Goal: Information Seeking & Learning: Learn about a topic

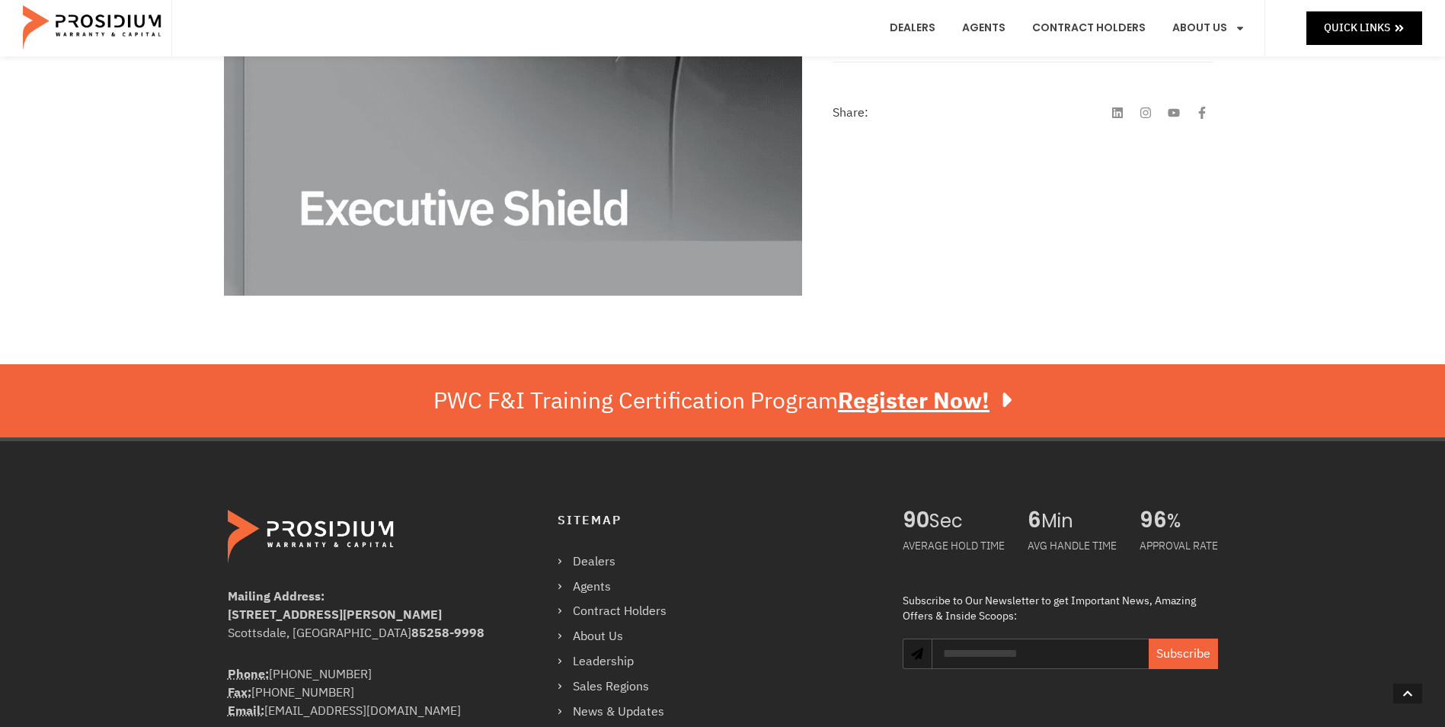
scroll to position [685, 0]
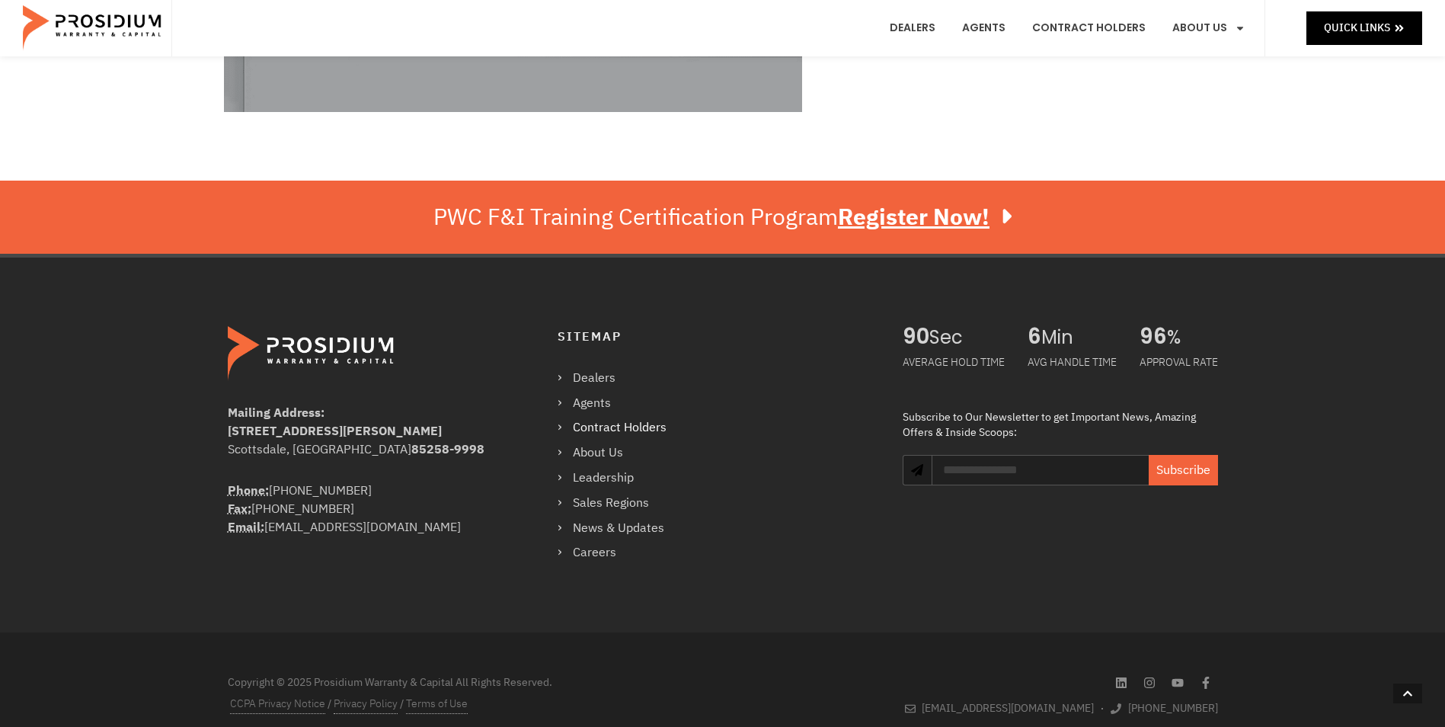
click at [600, 425] on link "Contract Holders" at bounding box center [619, 428] width 124 height 22
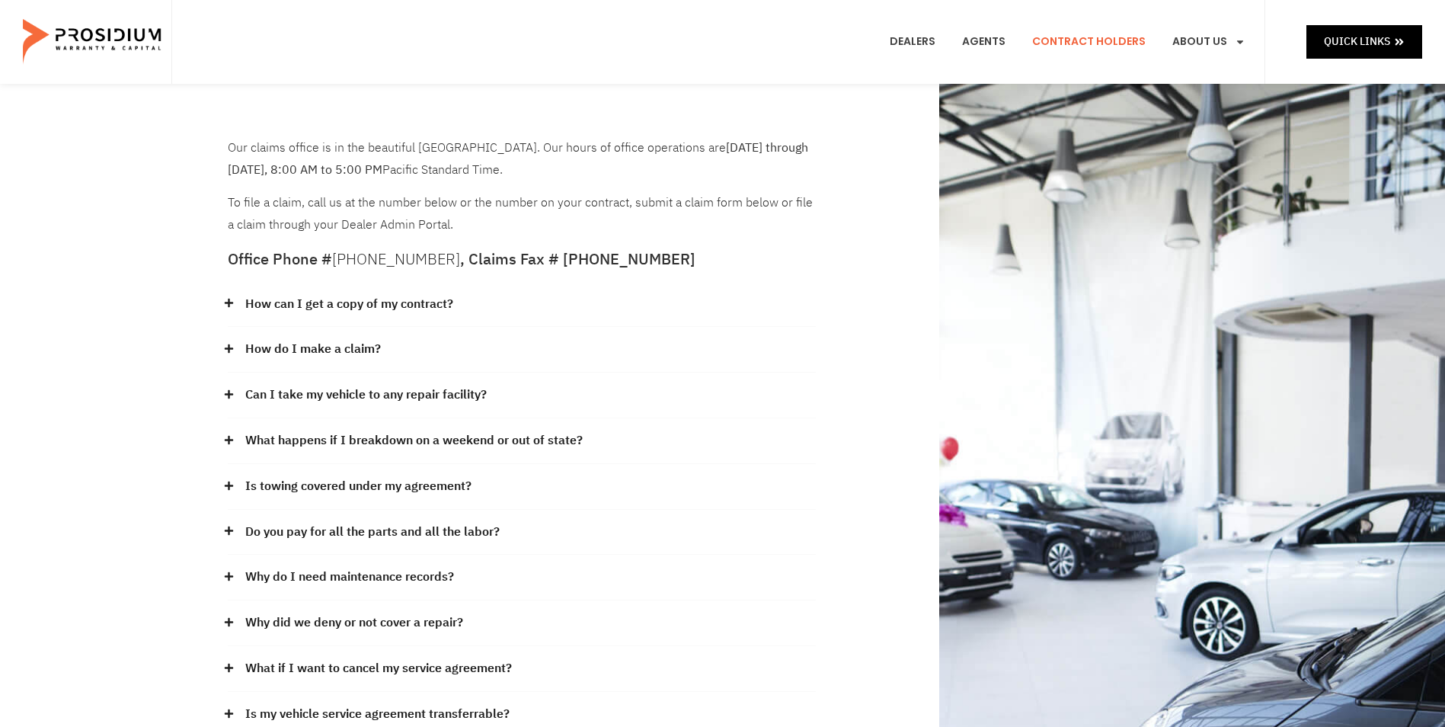
click at [306, 346] on link "How do I make a claim?" at bounding box center [313, 349] width 136 height 22
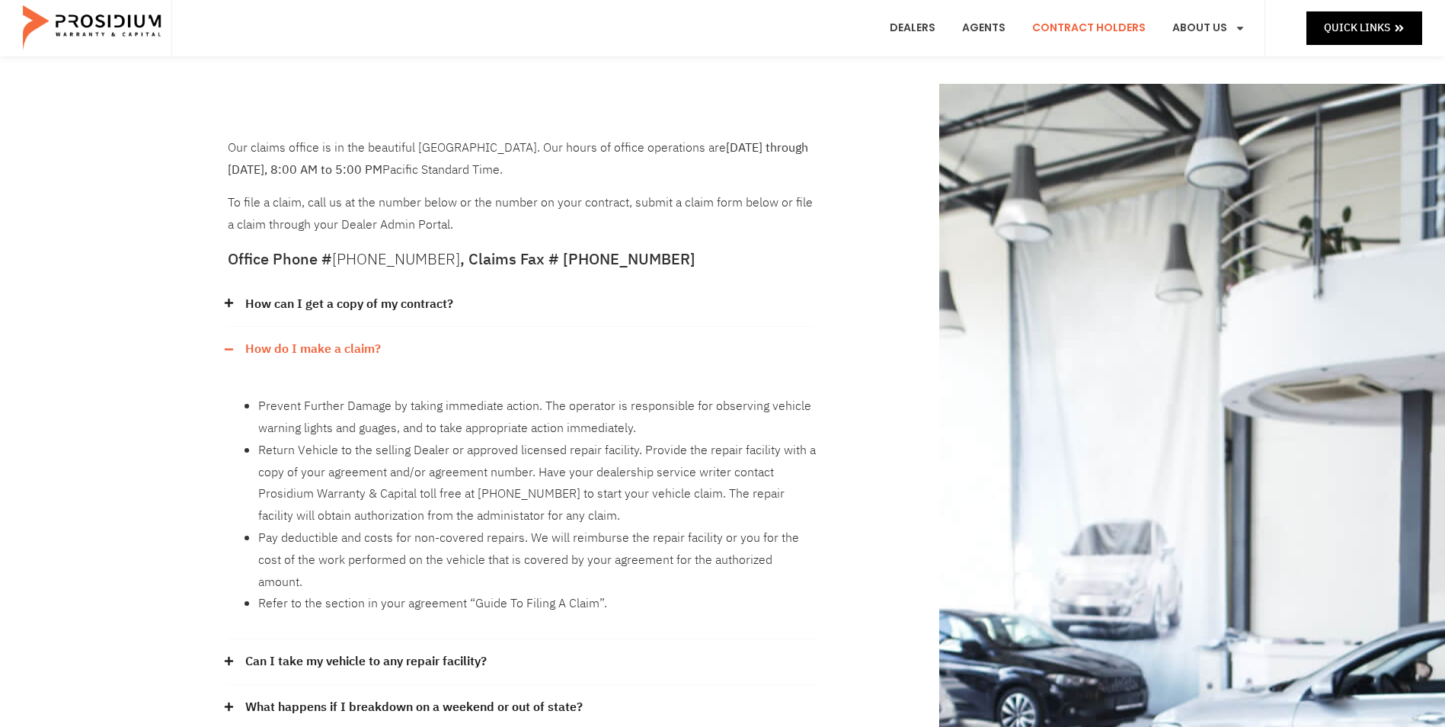
scroll to position [76, 0]
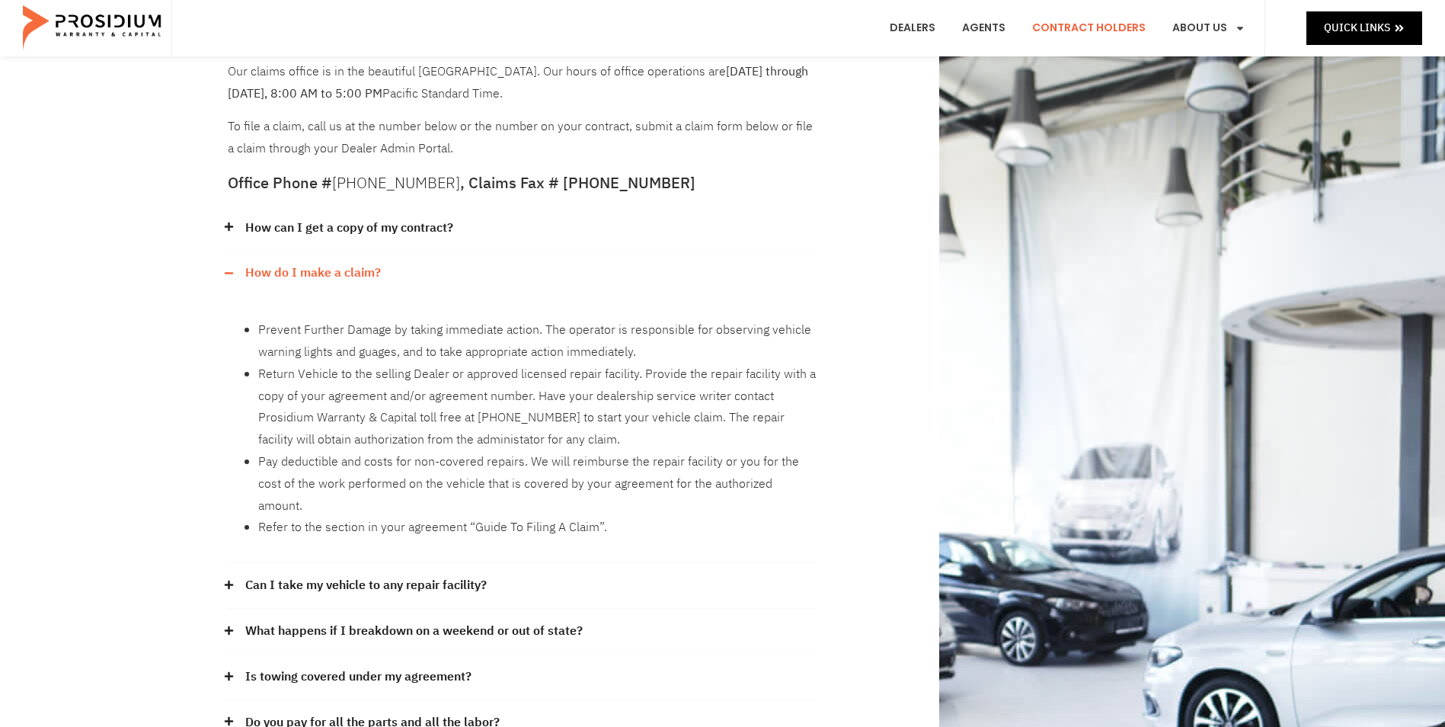
click at [355, 574] on link "Can I take my vehicle to any repair facility?" at bounding box center [365, 585] width 241 height 22
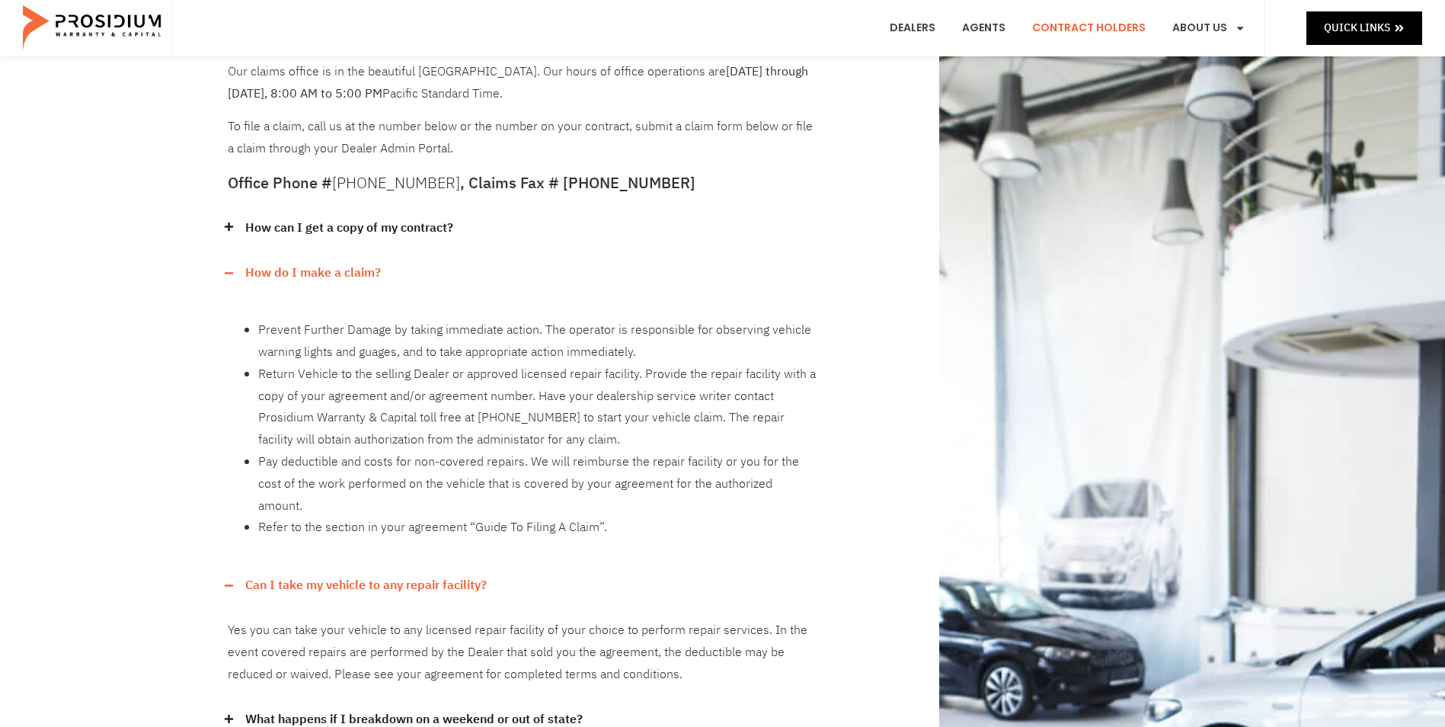
click at [356, 574] on link "Can I take my vehicle to any repair facility?" at bounding box center [365, 585] width 241 height 22
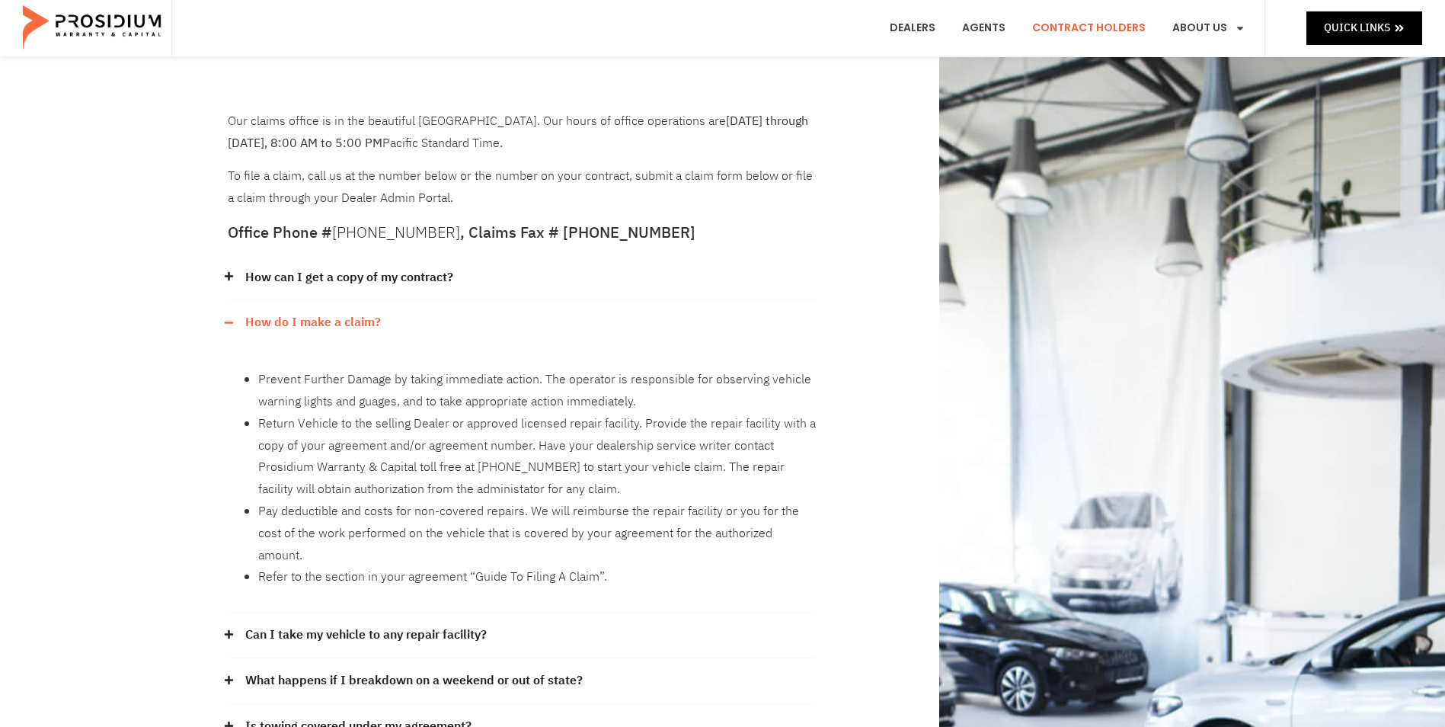
scroll to position [0, 0]
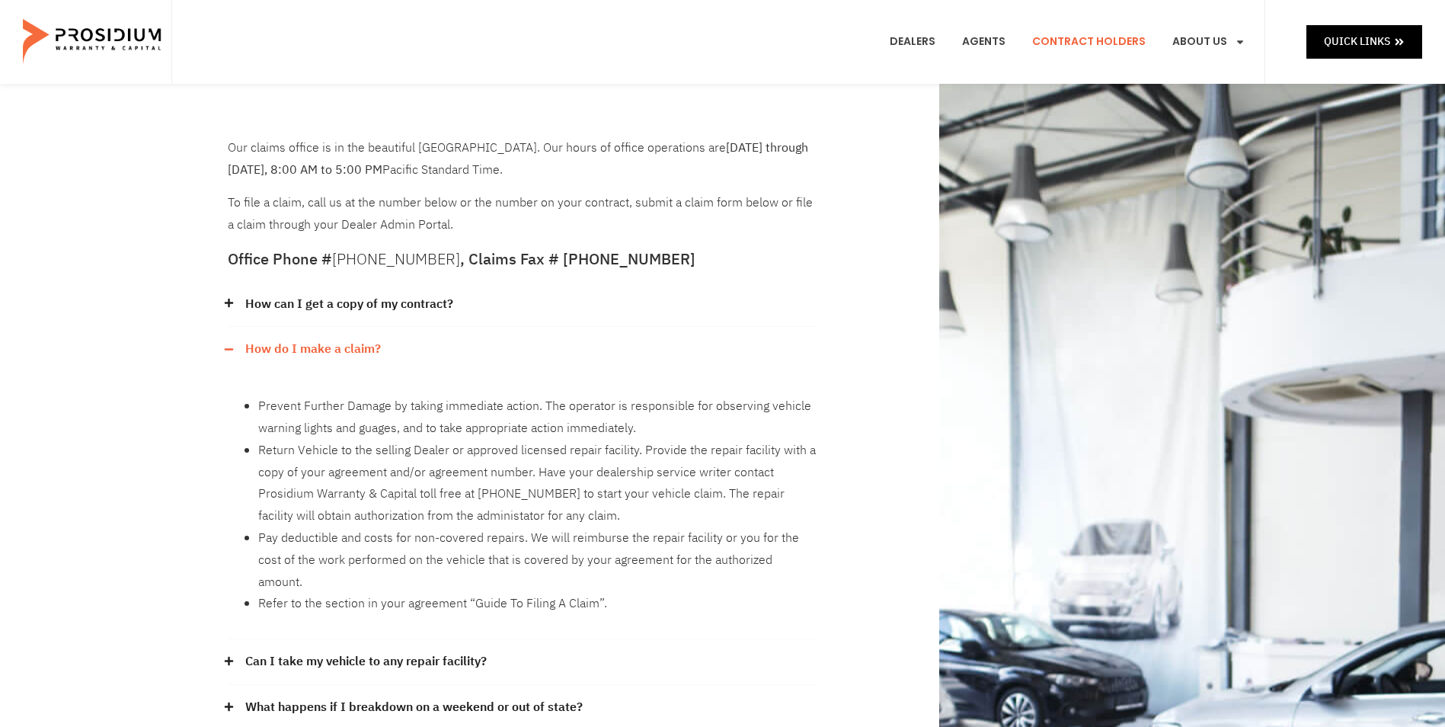
click at [388, 313] on link "How can I get a copy of my contract?" at bounding box center [349, 304] width 208 height 22
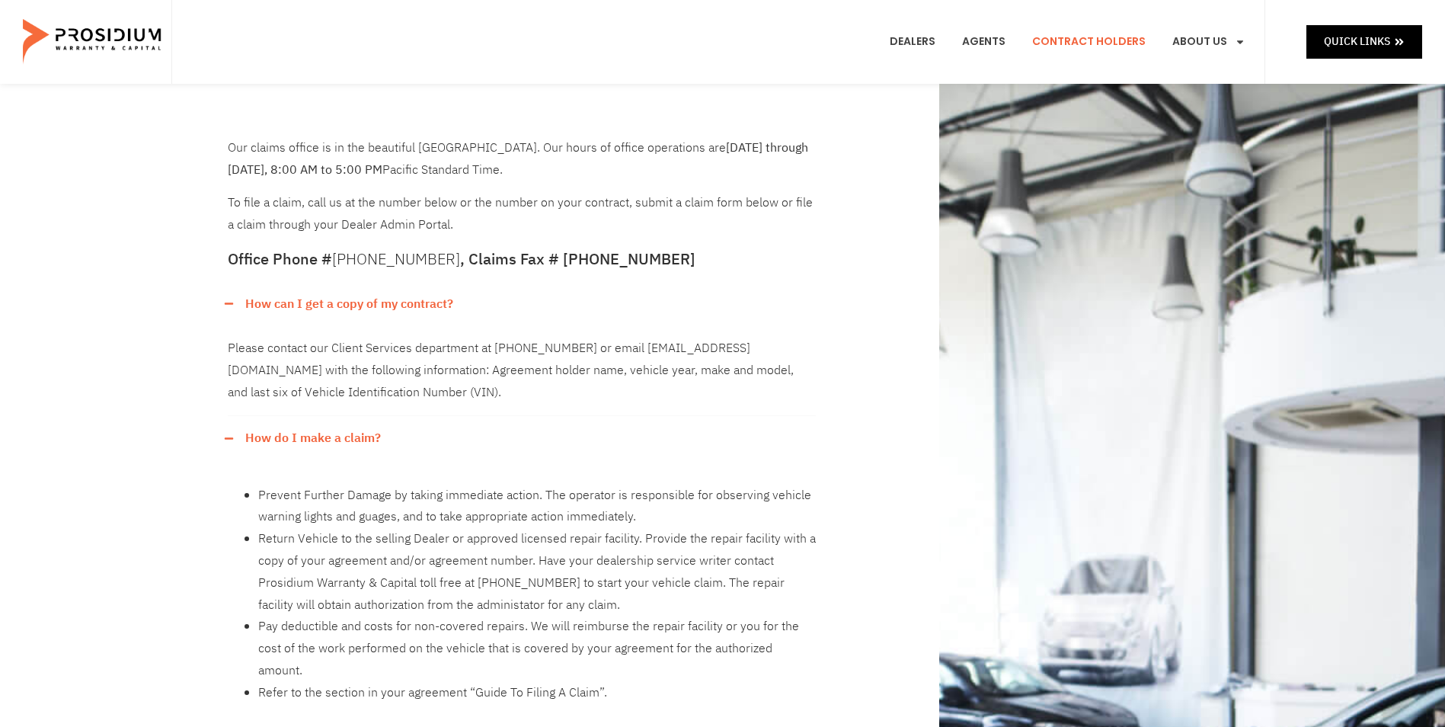
click at [389, 308] on link "How can I get a copy of my contract?" at bounding box center [349, 304] width 208 height 22
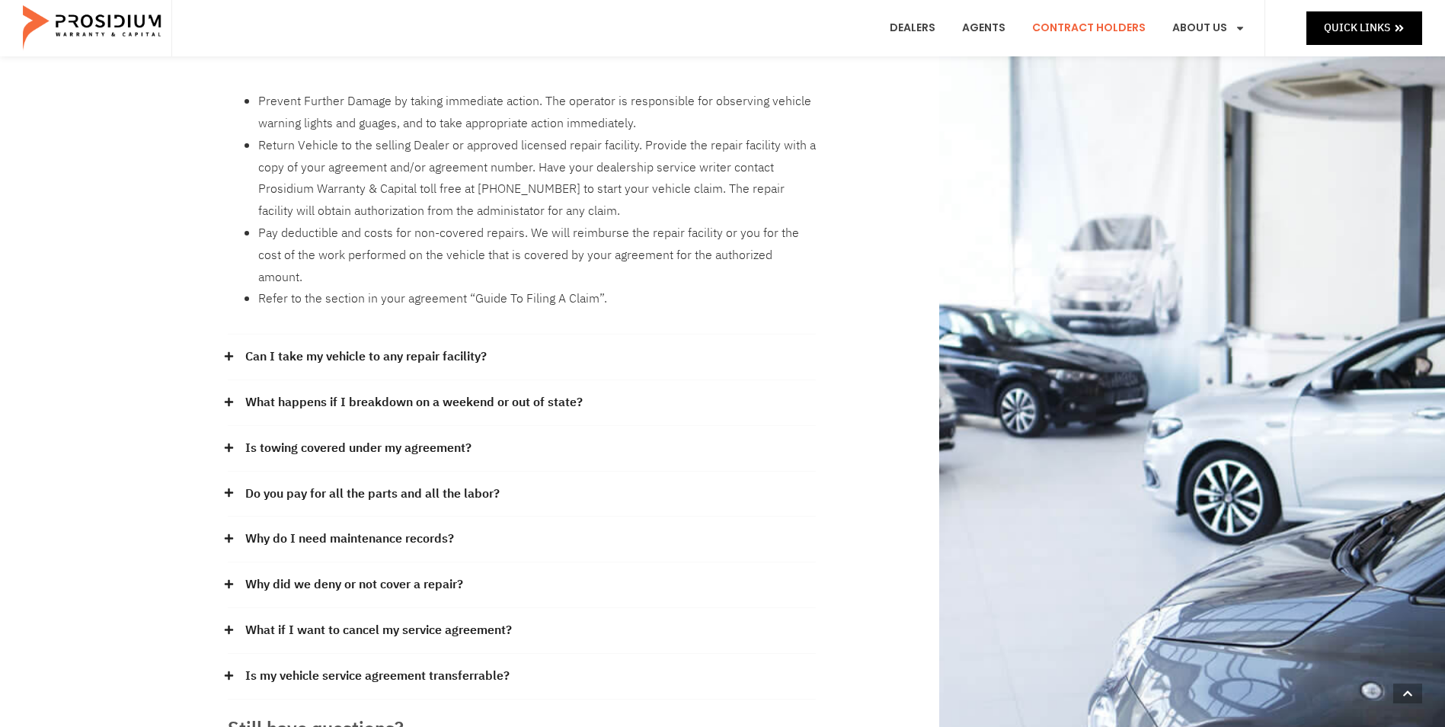
scroll to position [533, 0]
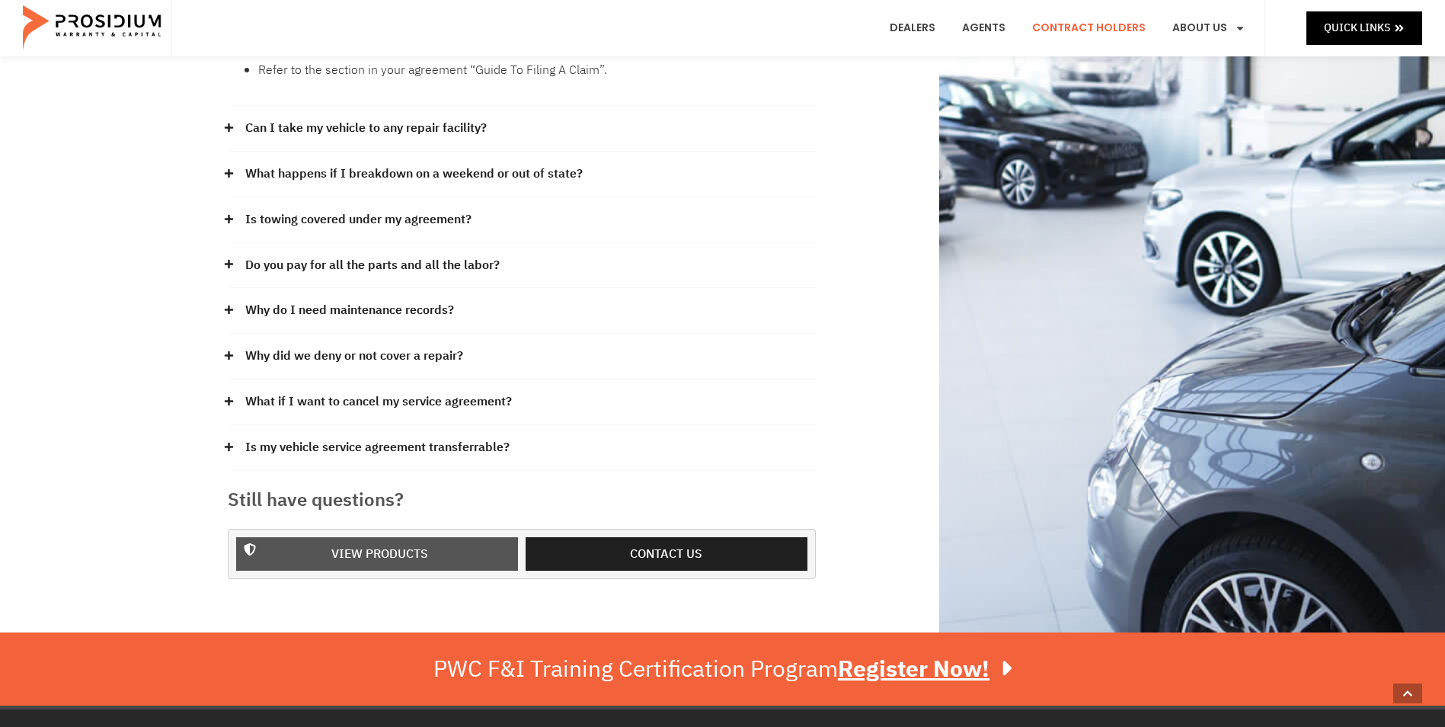
click at [383, 543] on span "View Products" at bounding box center [379, 554] width 97 height 22
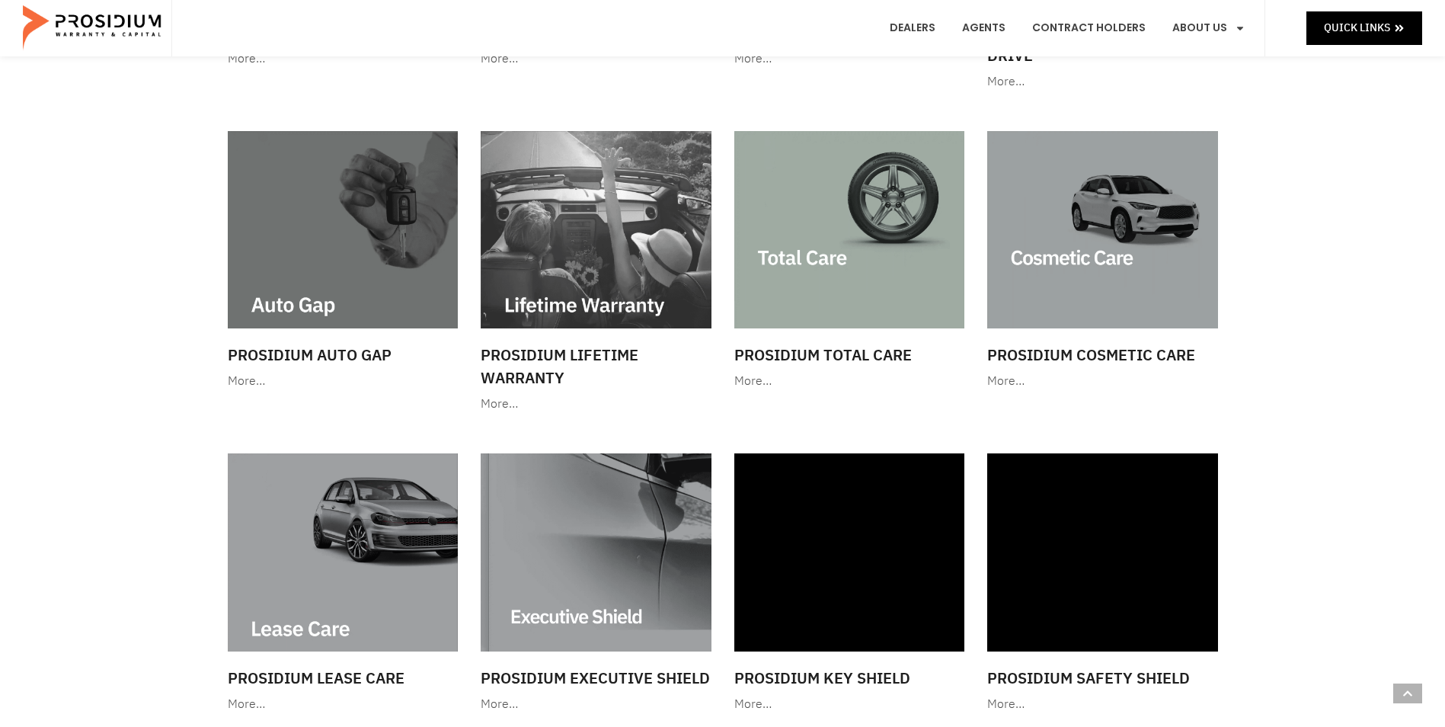
scroll to position [762, 0]
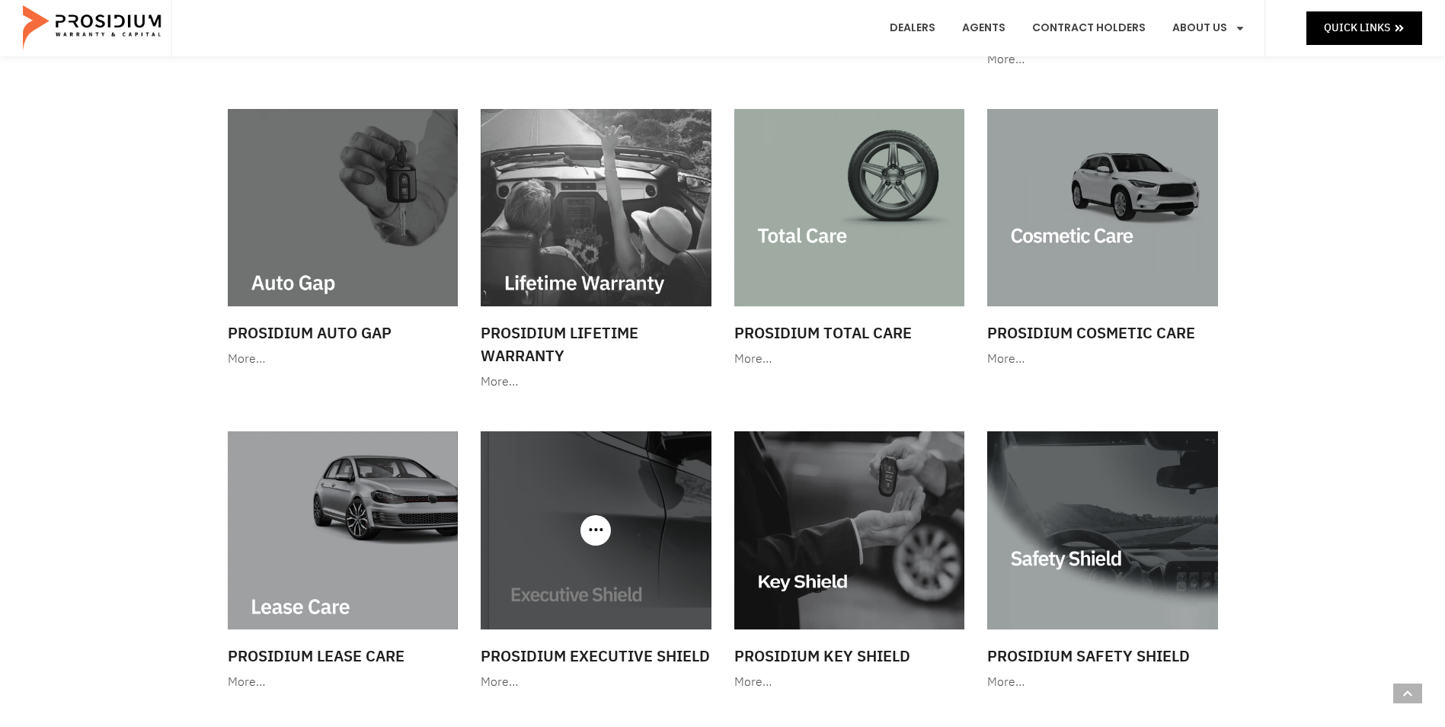
click at [576, 558] on img at bounding box center [596, 529] width 231 height 197
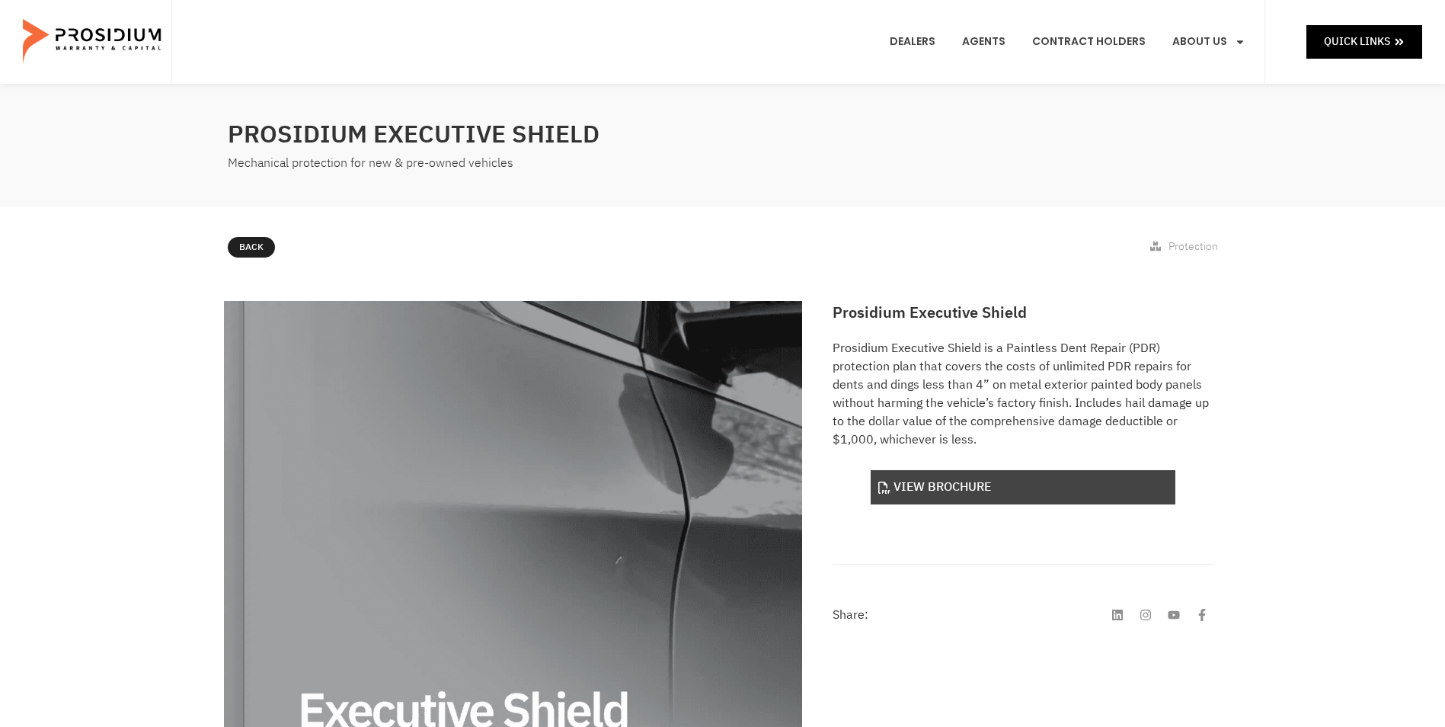
click at [931, 488] on link "View Brochure" at bounding box center [1022, 487] width 305 height 34
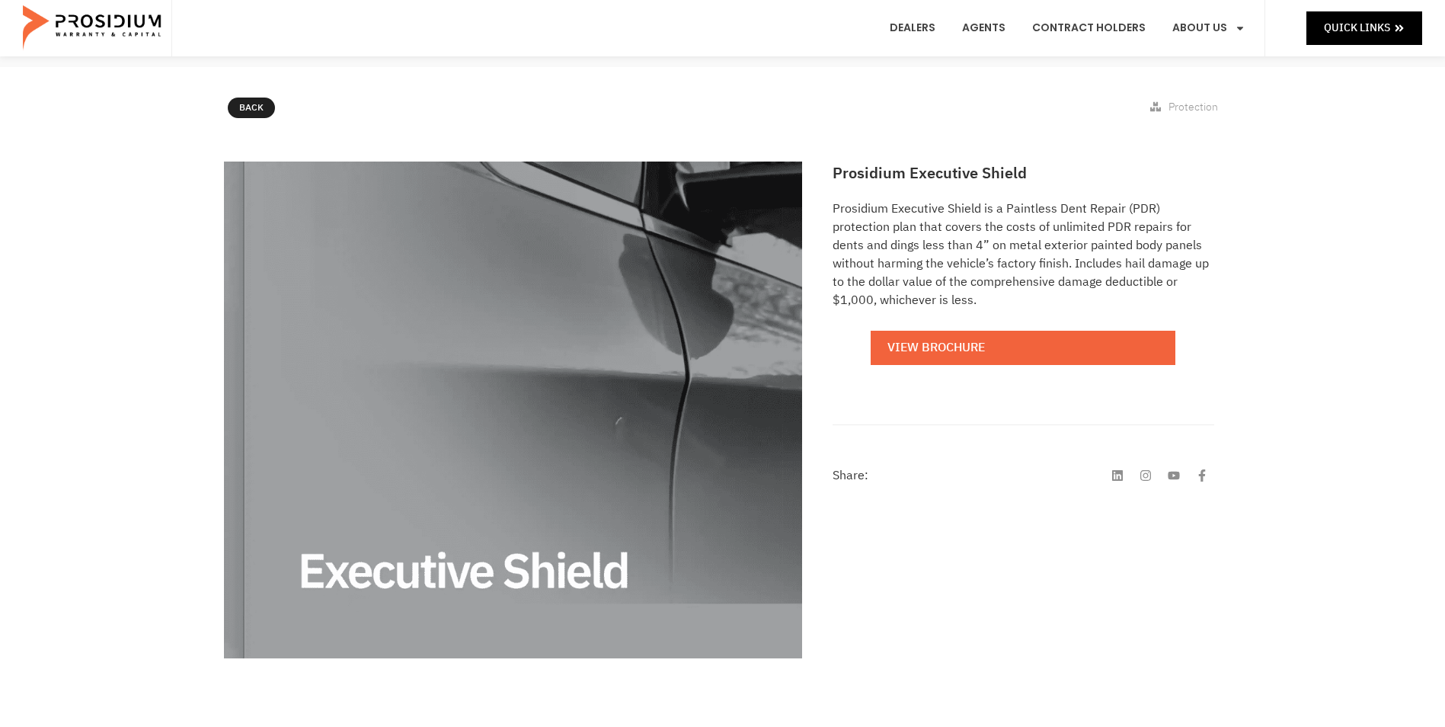
scroll to position [152, 0]
